Goal: Transaction & Acquisition: Purchase product/service

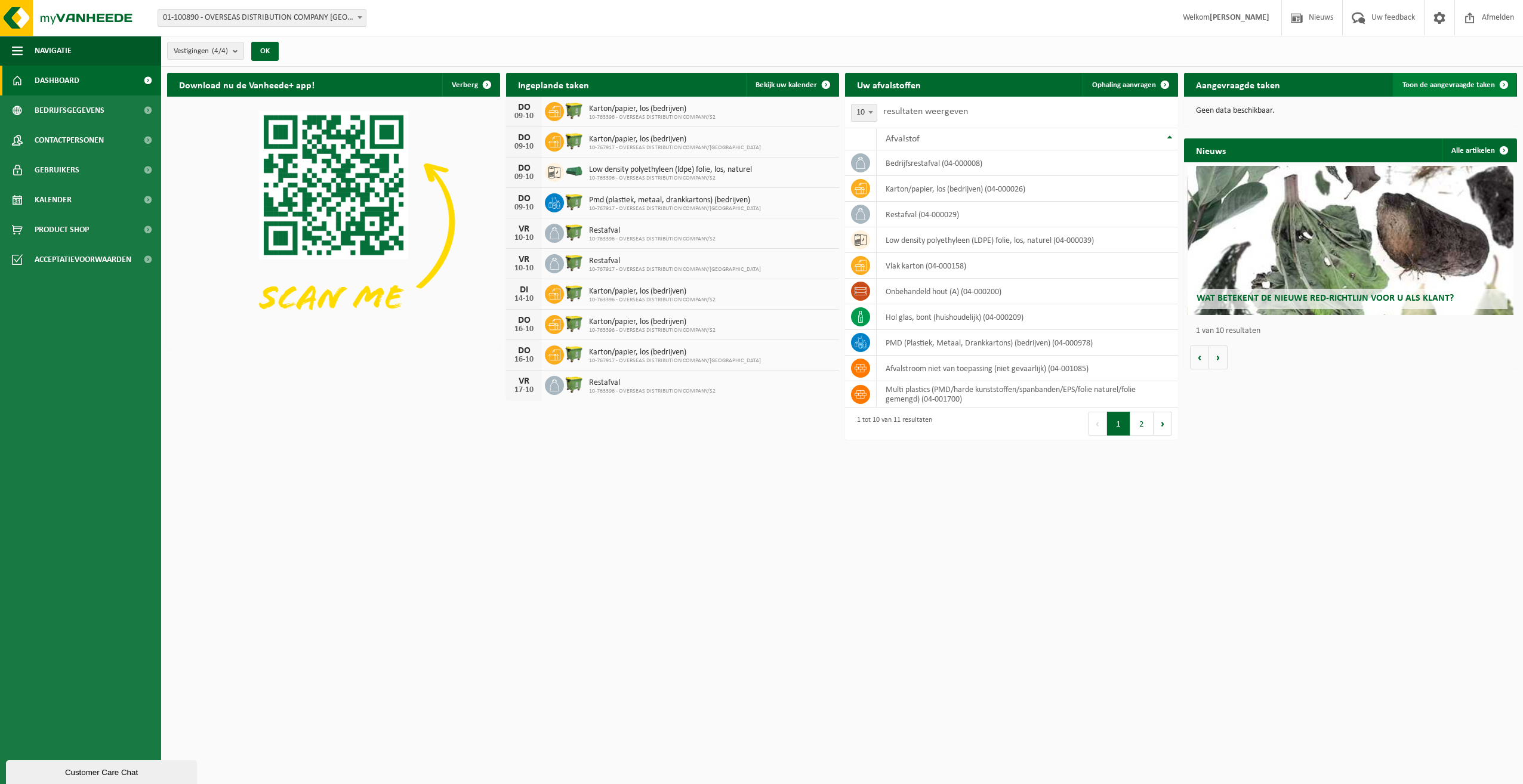
click at [1461, 84] on span "Toon de aangevraagde taken" at bounding box center [1449, 85] width 92 height 8
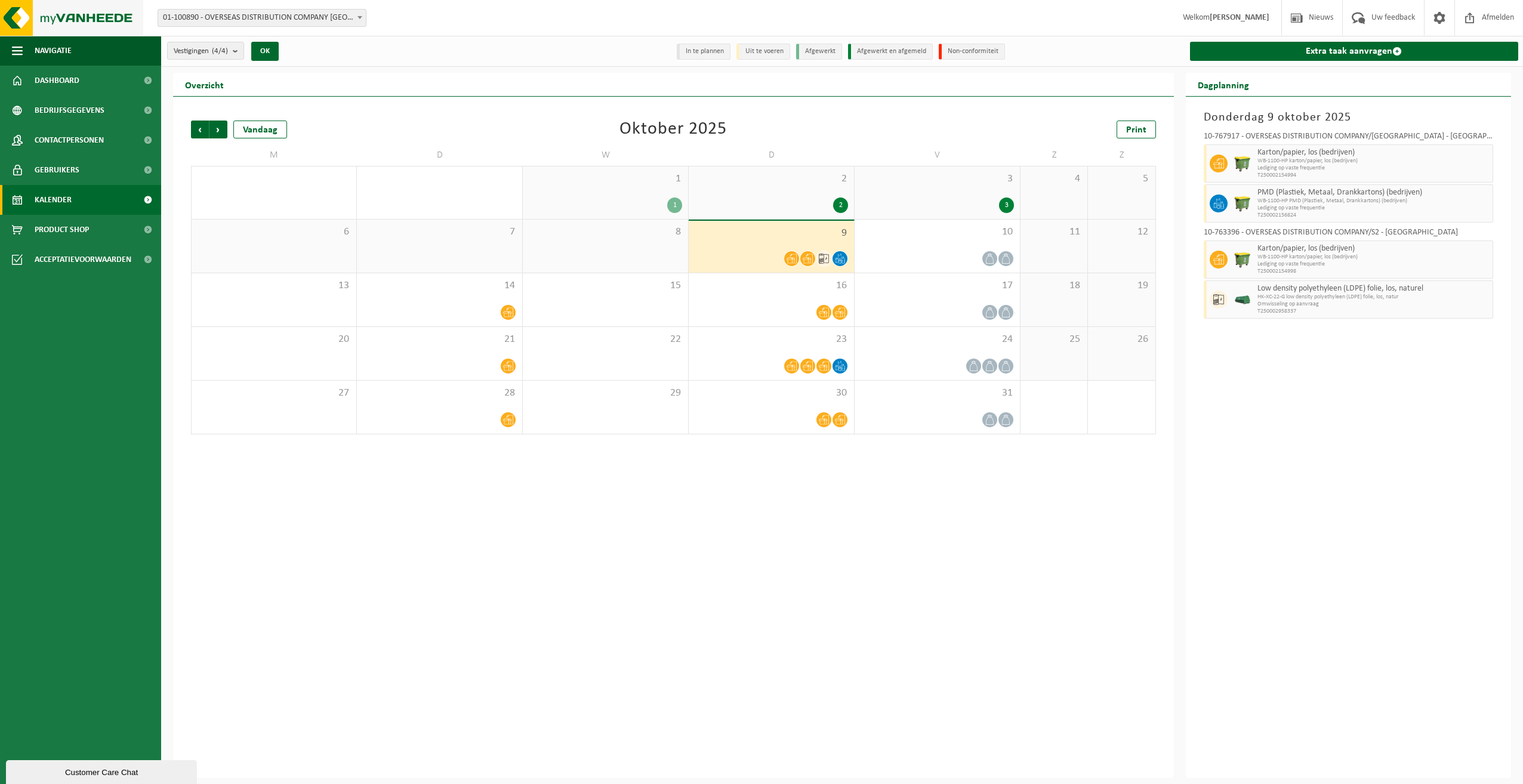
click at [76, 16] on img at bounding box center [71, 17] width 144 height 36
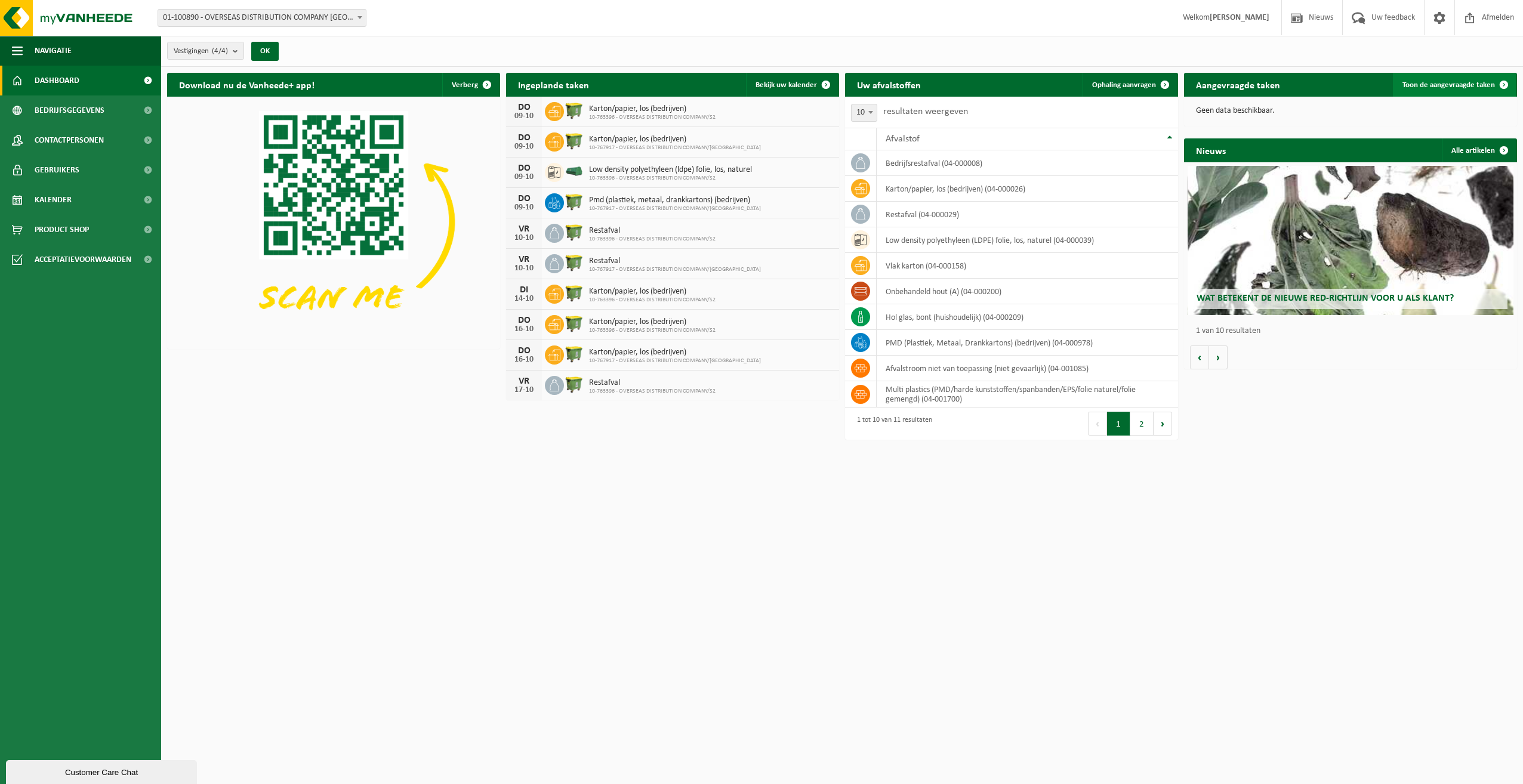
click at [1426, 91] on link "Toon de aangevraagde taken" at bounding box center [1455, 85] width 123 height 24
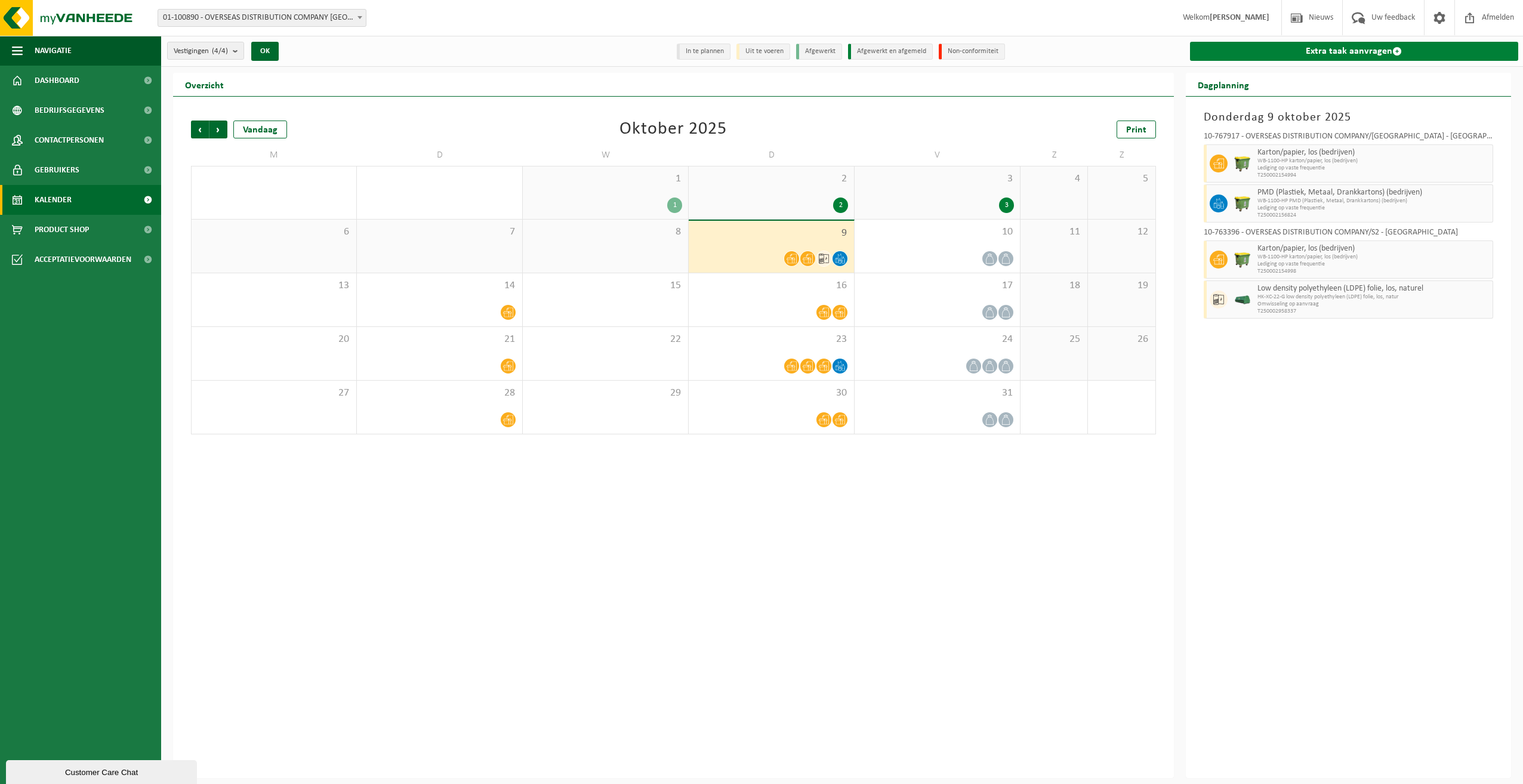
click at [1337, 55] on link "Extra taak aanvragen" at bounding box center [1354, 51] width 328 height 19
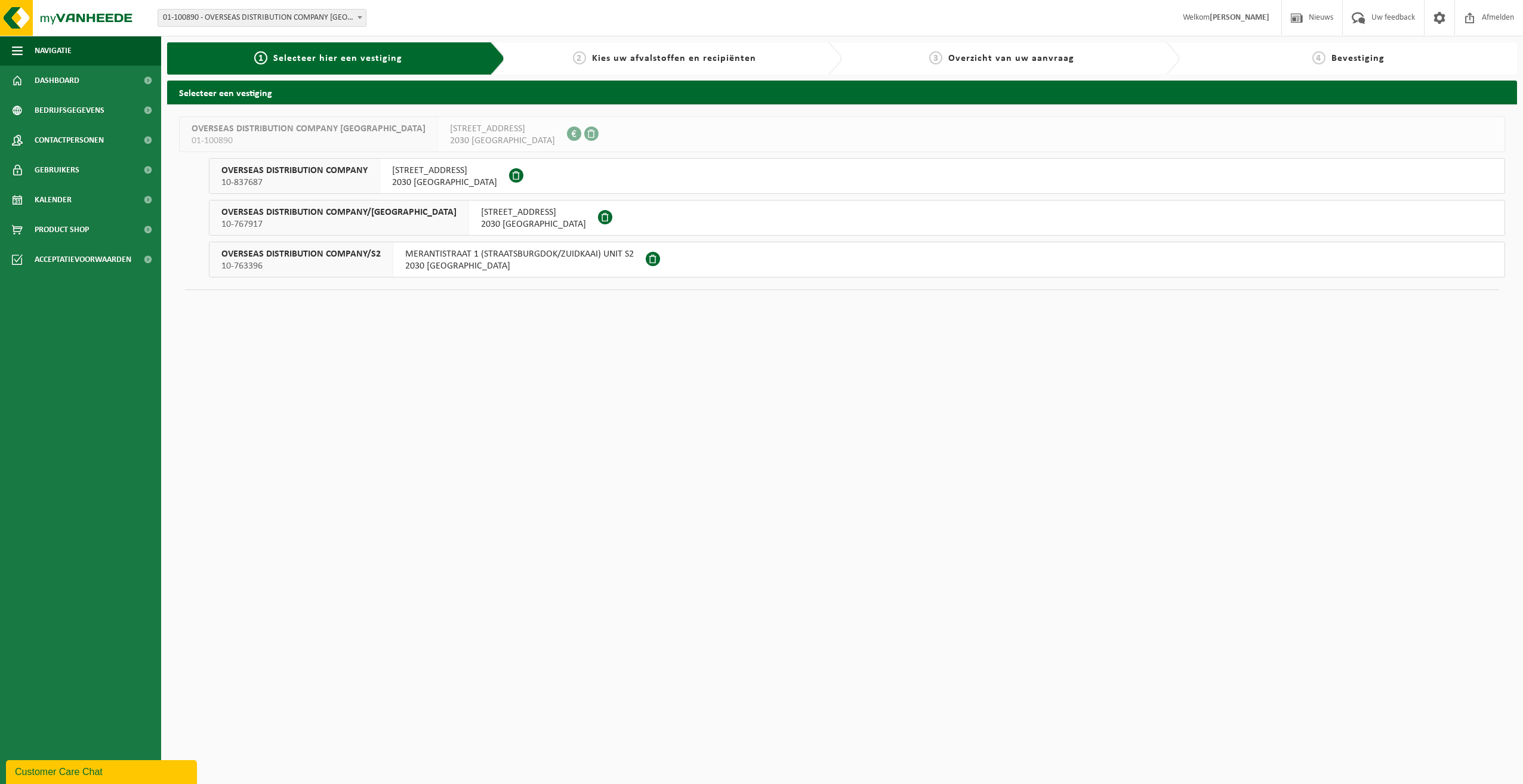
click at [529, 266] on span "2030 ANTWERPEN" at bounding box center [519, 266] width 228 height 12
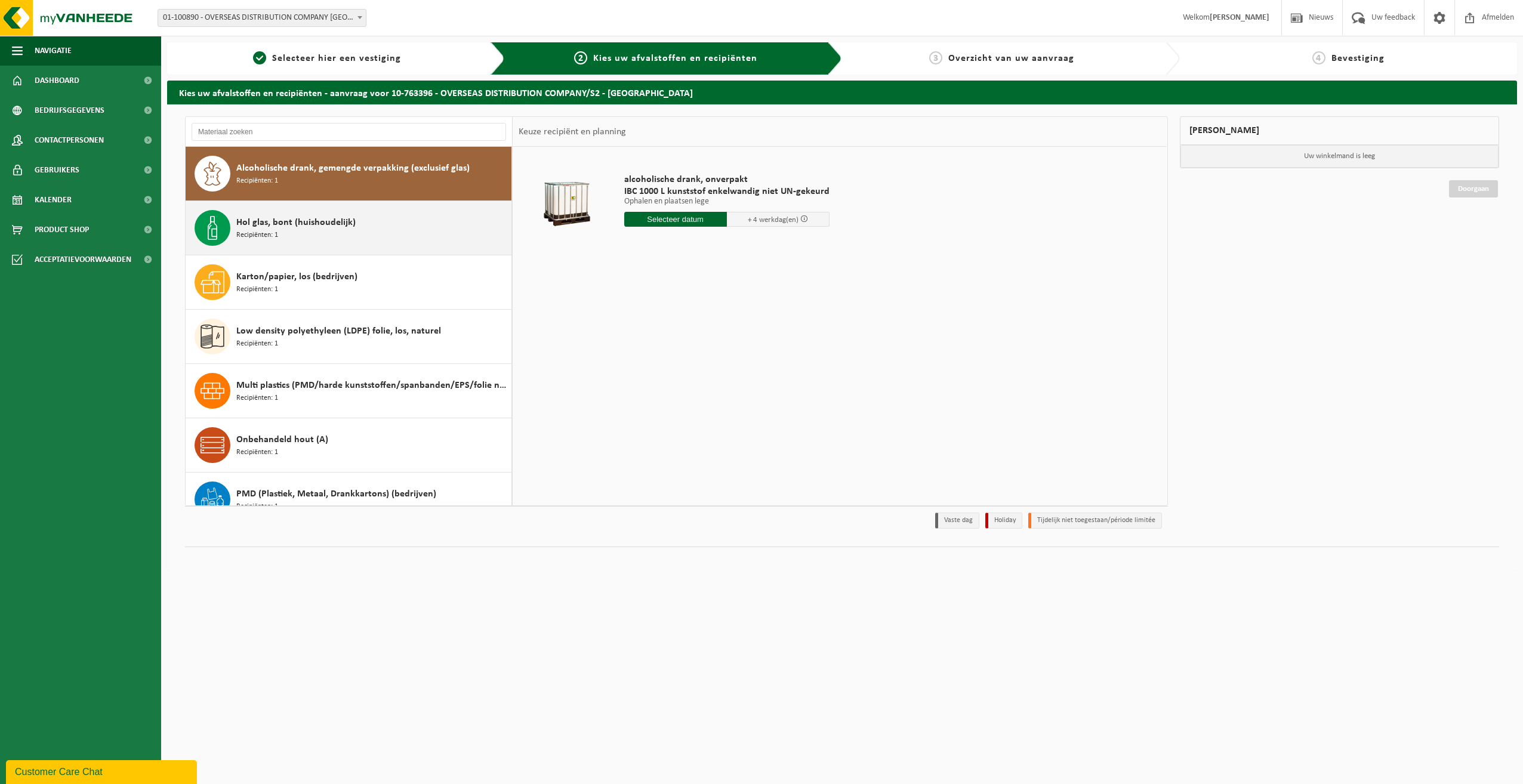
click at [365, 222] on div "Hol glas, bont (huishoudelijk) Recipiënten: 1" at bounding box center [372, 227] width 273 height 36
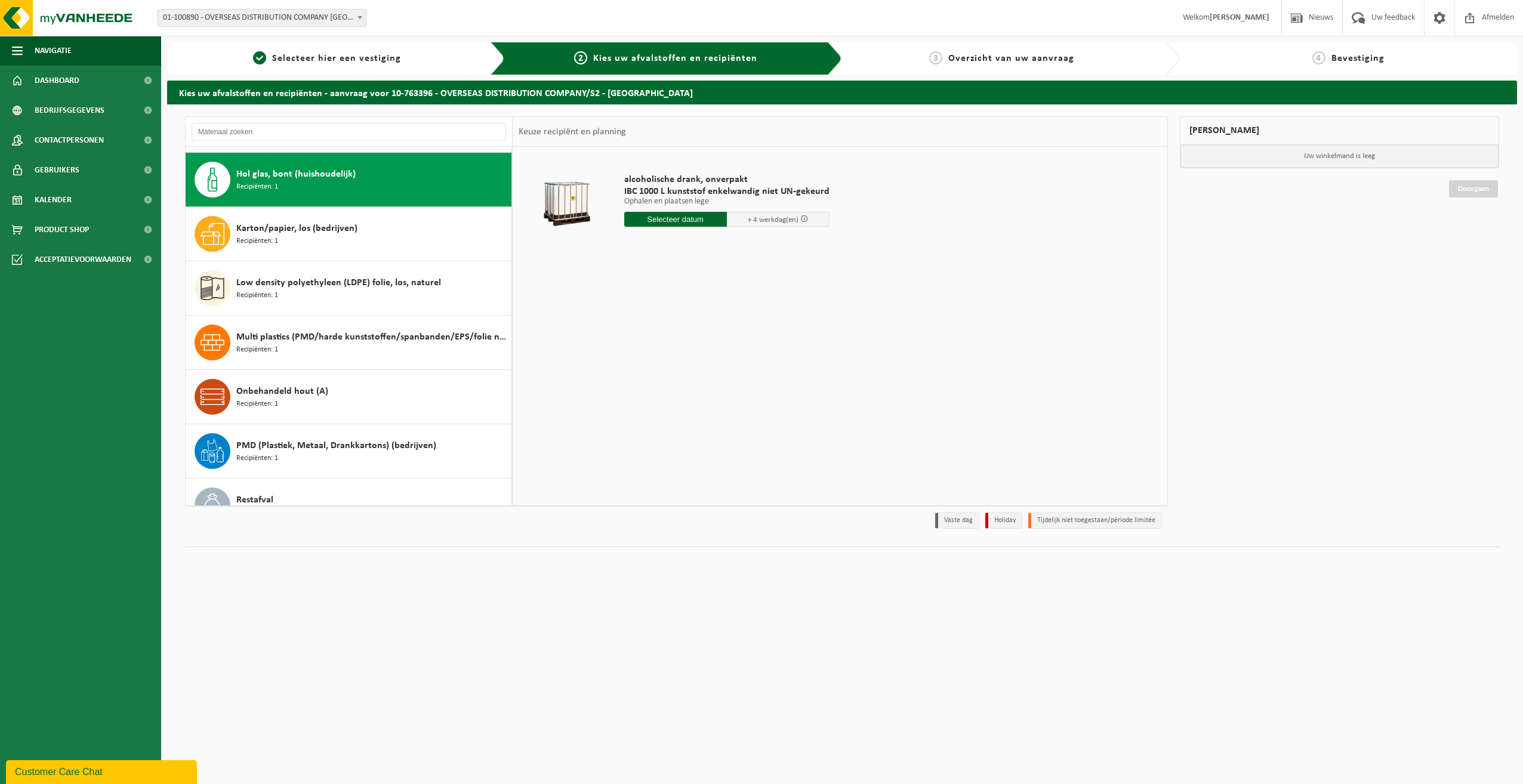
scroll to position [54, 0]
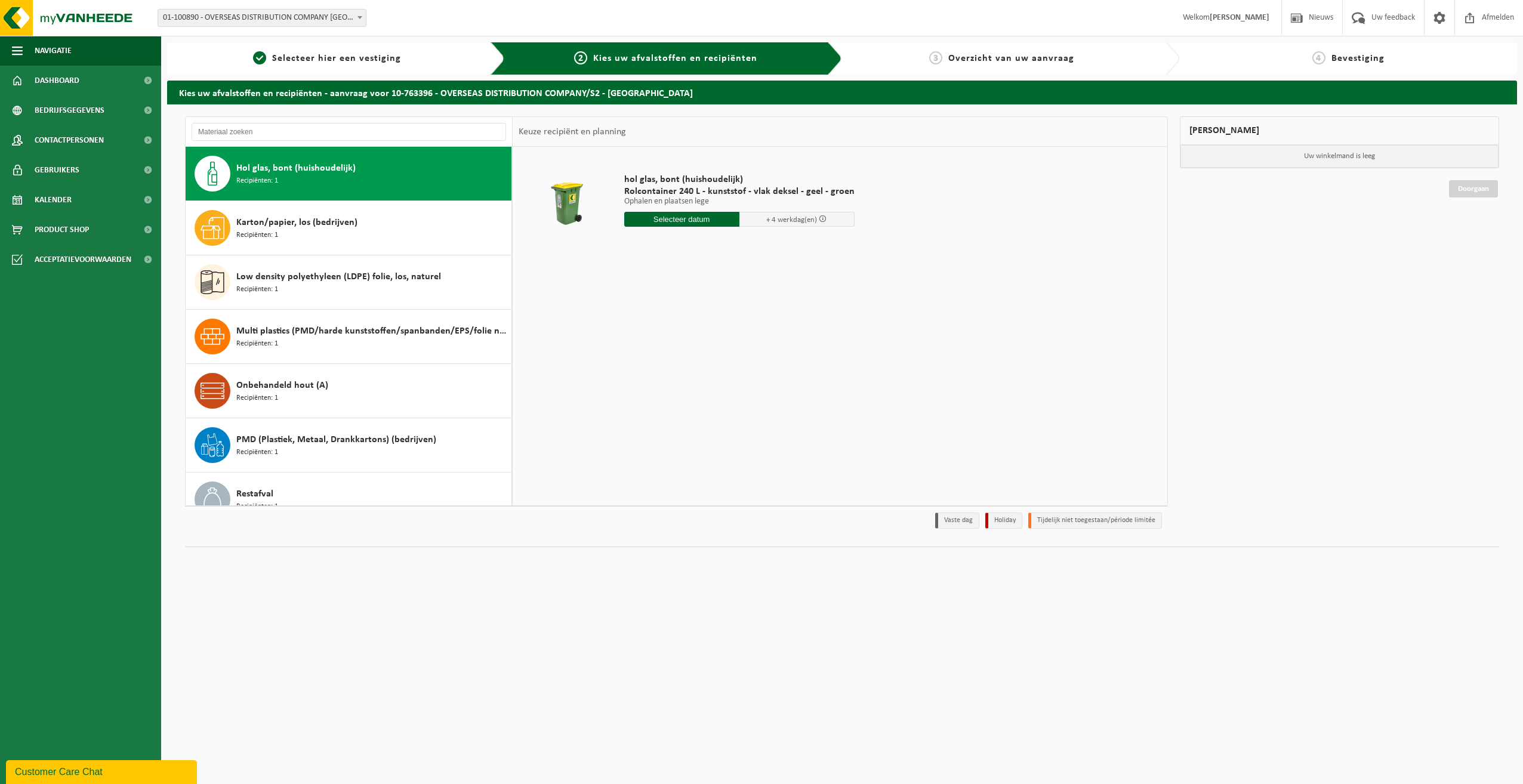
click at [703, 219] on input "text" at bounding box center [682, 219] width 116 height 14
click at [679, 326] on div "15" at bounding box center [677, 326] width 21 height 19
type input "Van 2025-10-15"
click at [665, 283] on button "In winkelmand" at bounding box center [658, 287] width 66 height 19
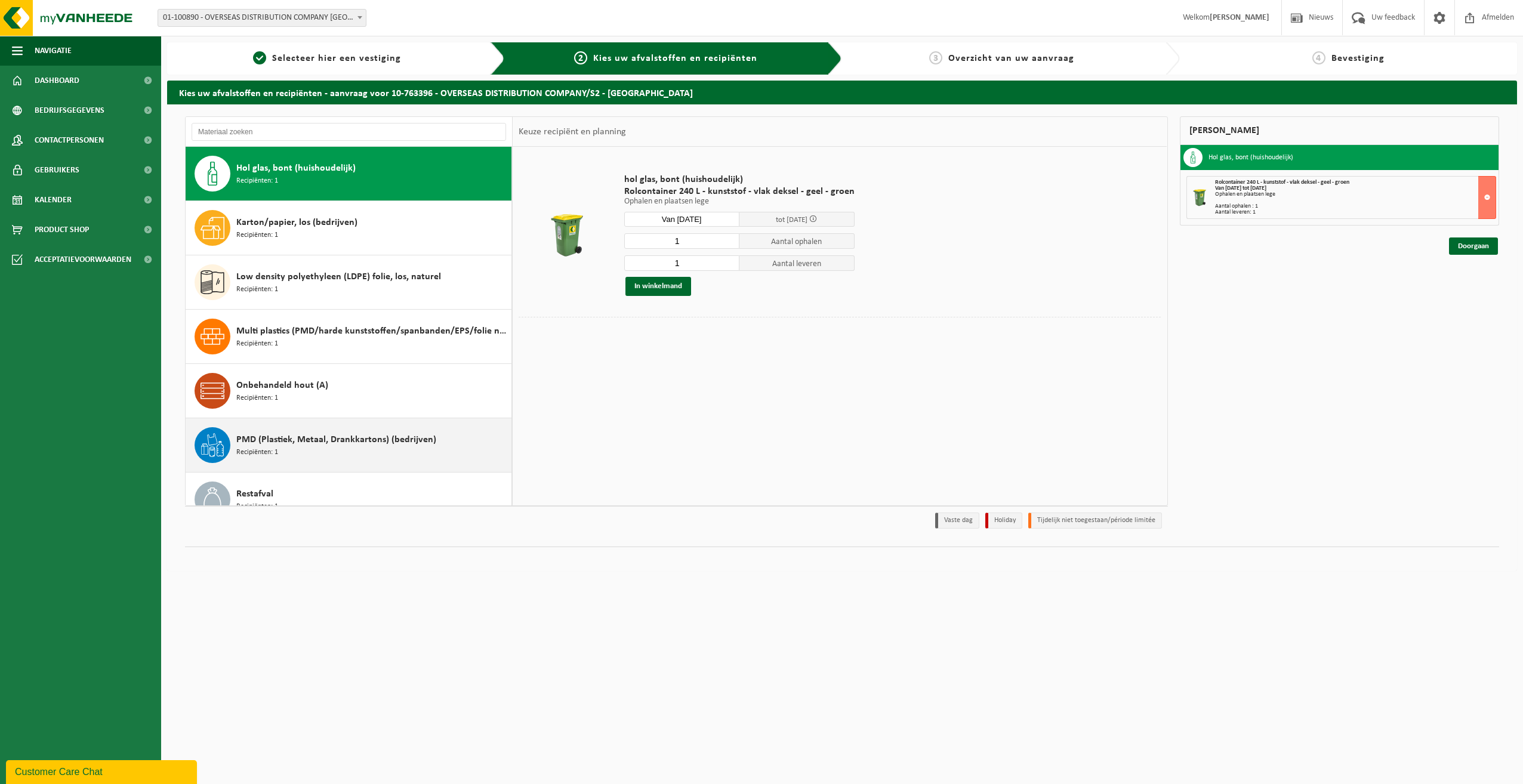
click at [342, 447] on span "PMD (Plastiek, Metaal, Drankkartons) (bedrijven)" at bounding box center [336, 439] width 200 height 14
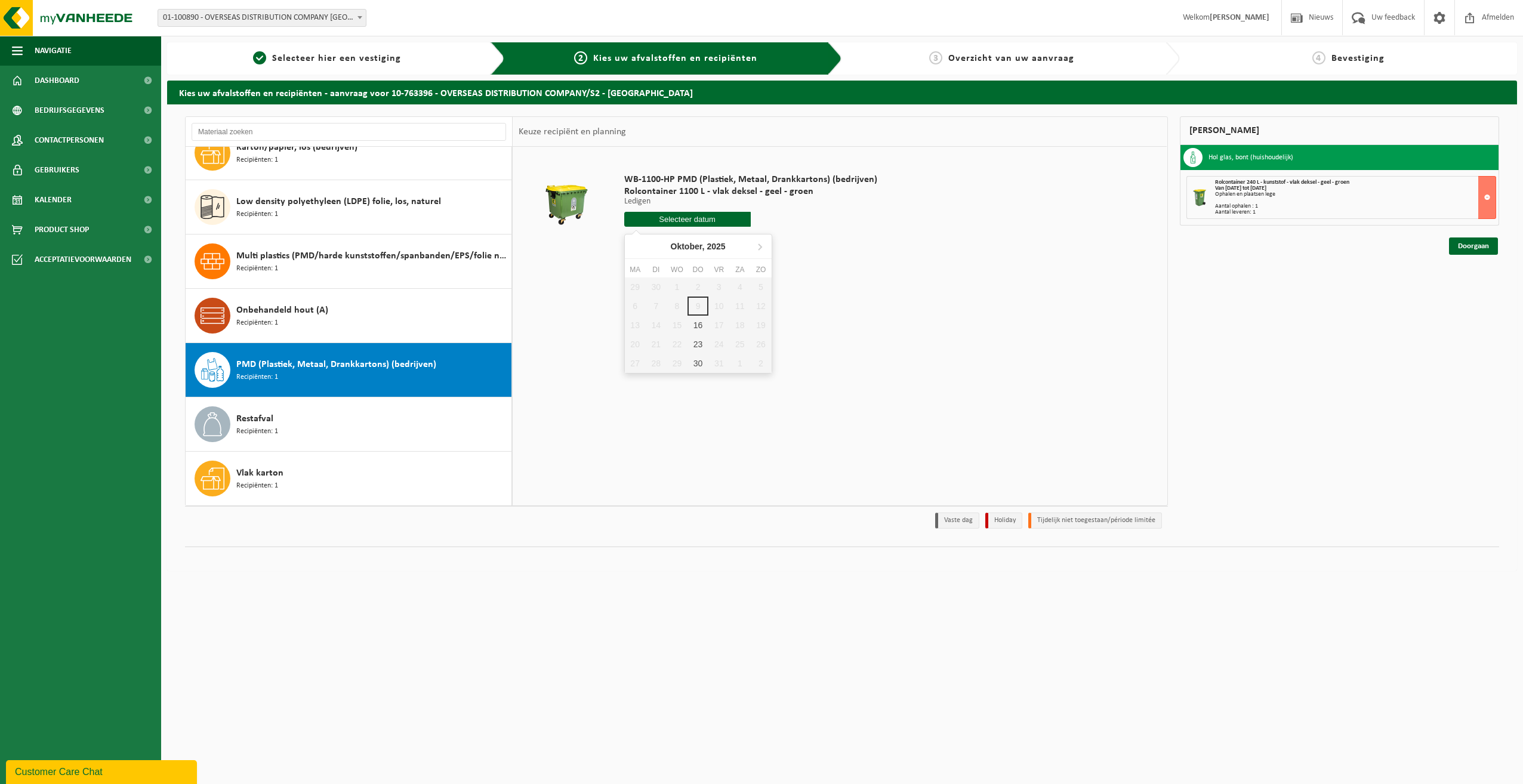
click at [675, 222] on input "text" at bounding box center [687, 219] width 126 height 14
click at [695, 327] on div "16" at bounding box center [698, 326] width 21 height 19
type input "Van 2025-10-16"
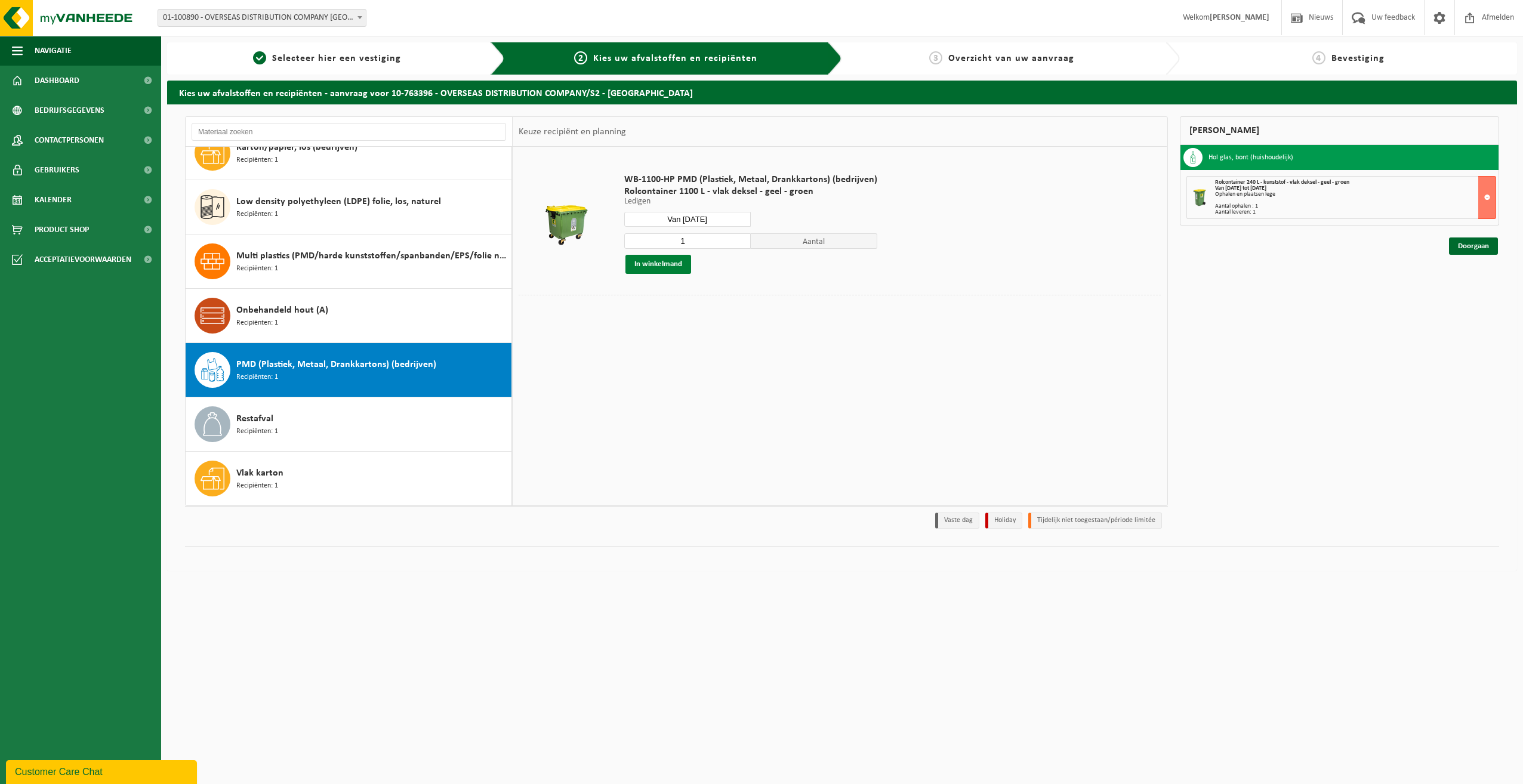
click at [655, 266] on button "In winkelmand" at bounding box center [658, 265] width 66 height 19
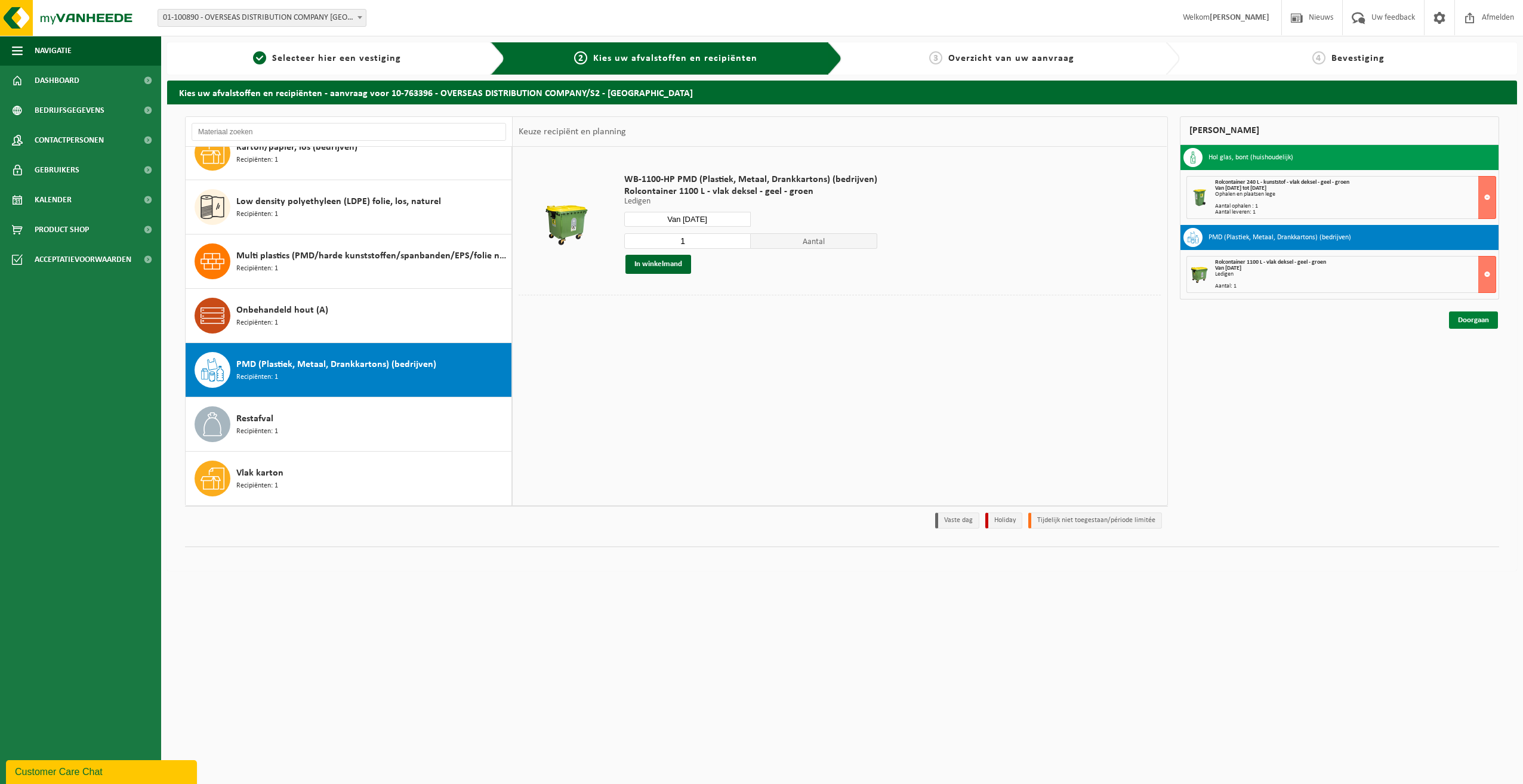
click at [1482, 318] on link "Doorgaan" at bounding box center [1474, 320] width 49 height 17
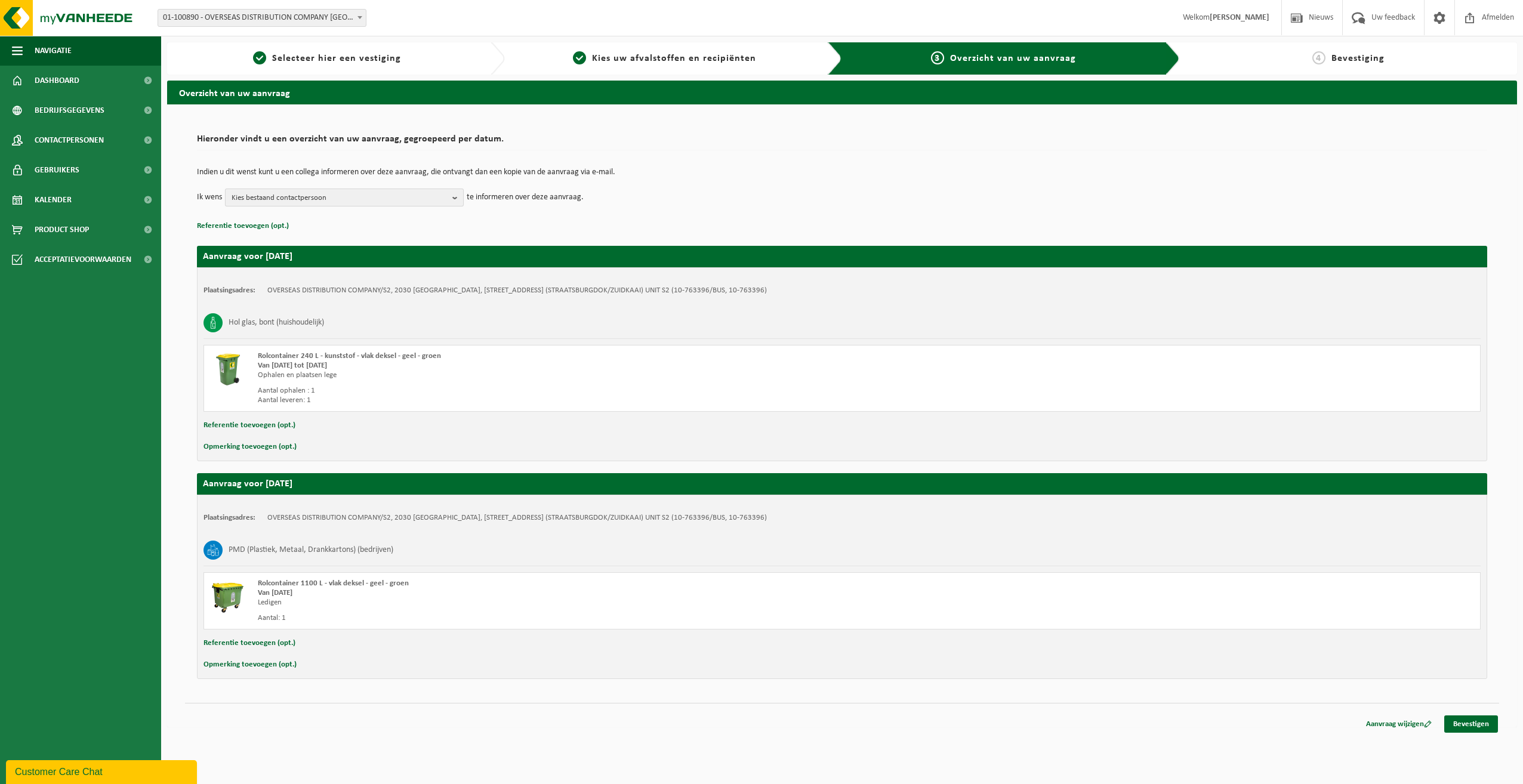
click at [340, 198] on span "Kies bestaand contactpersoon" at bounding box center [339, 197] width 216 height 18
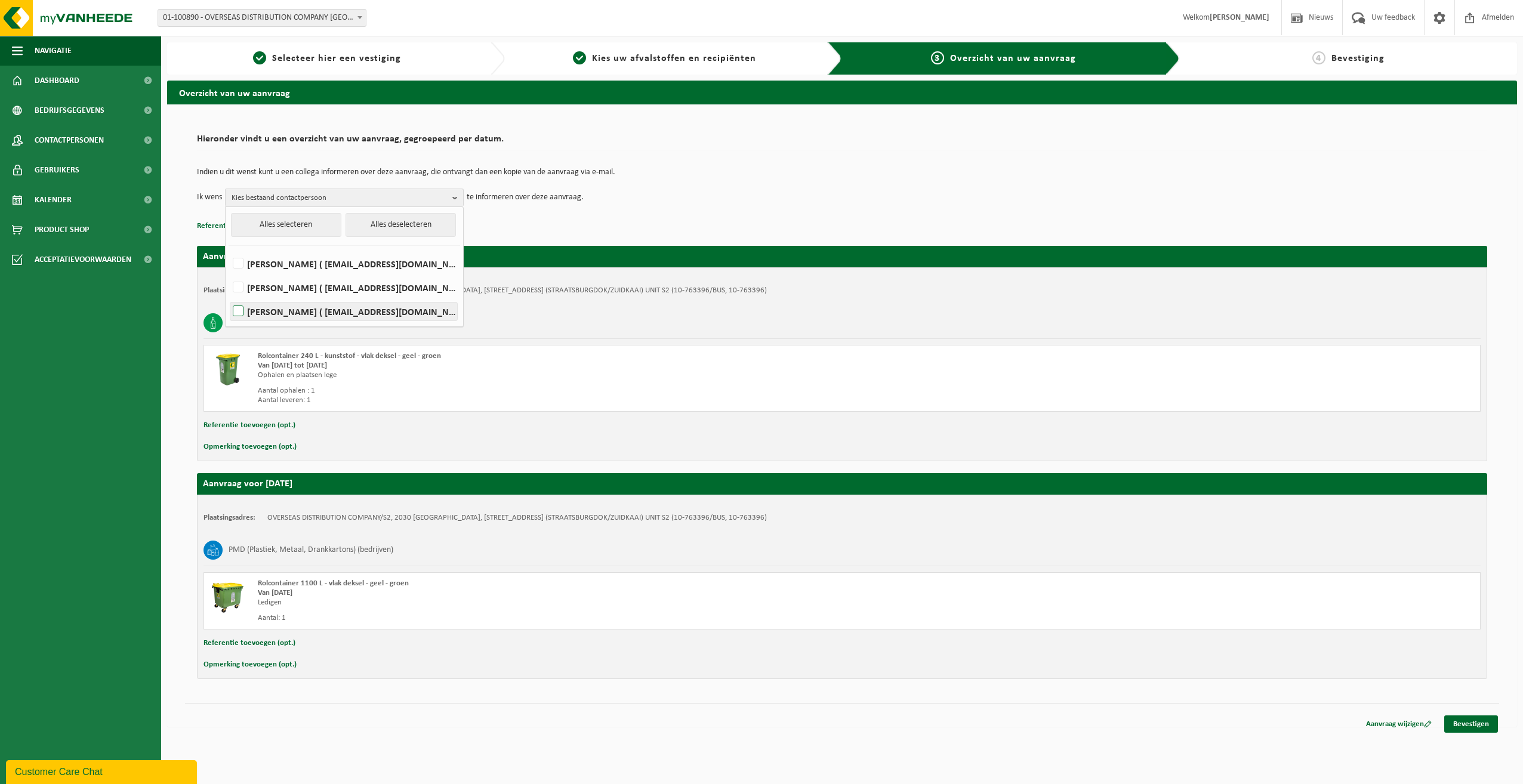
click at [239, 308] on label "Stefan Vanspauwen ( svanspauwen@overseas.be )" at bounding box center [343, 311] width 226 height 18
click at [228, 297] on input "Stefan Vanspauwen ( svanspauwen@overseas.be )" at bounding box center [228, 296] width 1 height 1
checkbox input "true"
click at [1475, 727] on link "Bevestigen" at bounding box center [1472, 724] width 54 height 17
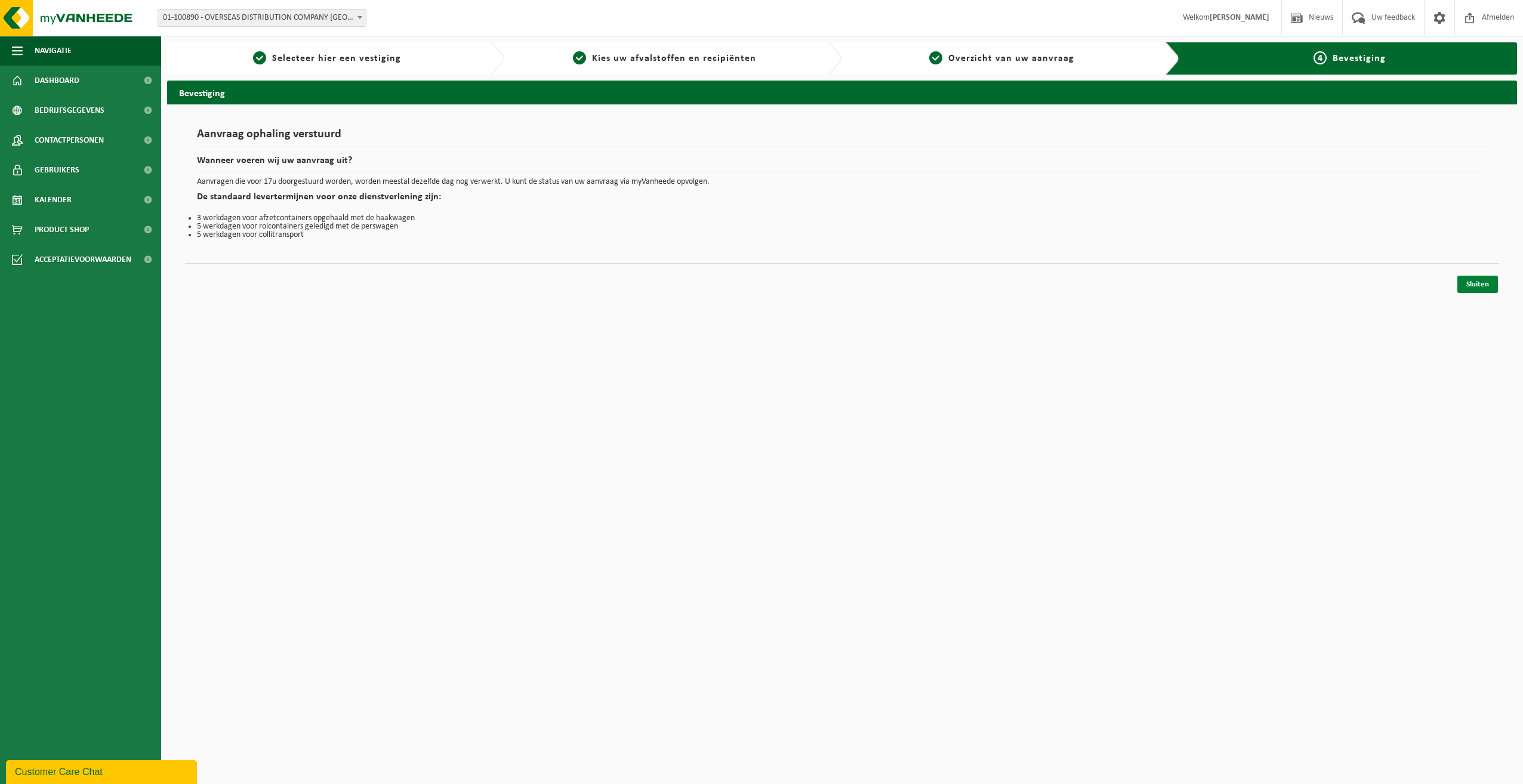
click at [1483, 283] on link "Sluiten" at bounding box center [1478, 284] width 40 height 17
